Goal: Task Accomplishment & Management: Use online tool/utility

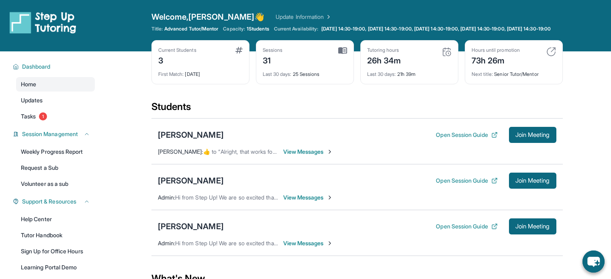
scroll to position [123, 0]
click at [470, 184] on button "Open Session Guide" at bounding box center [466, 181] width 61 height 8
click at [515, 183] on button "Join Meeting" at bounding box center [532, 181] width 47 height 16
click at [177, 183] on div "[PERSON_NAME]" at bounding box center [191, 180] width 66 height 11
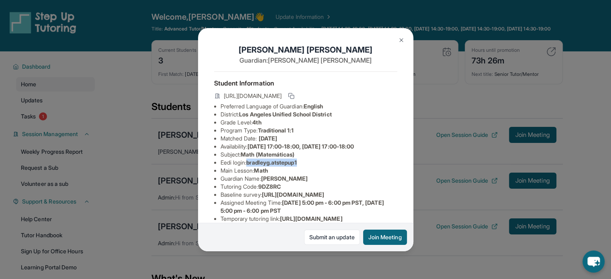
drag, startPoint x: 303, startPoint y: 171, endPoint x: 250, endPoint y: 171, distance: 53.0
click at [250, 167] on li "Eedi login : bradleyg.atstepup1" at bounding box center [308, 163] width 177 height 8
copy span "bradleyg.atstepup1"
